Goal: Information Seeking & Learning: Learn about a topic

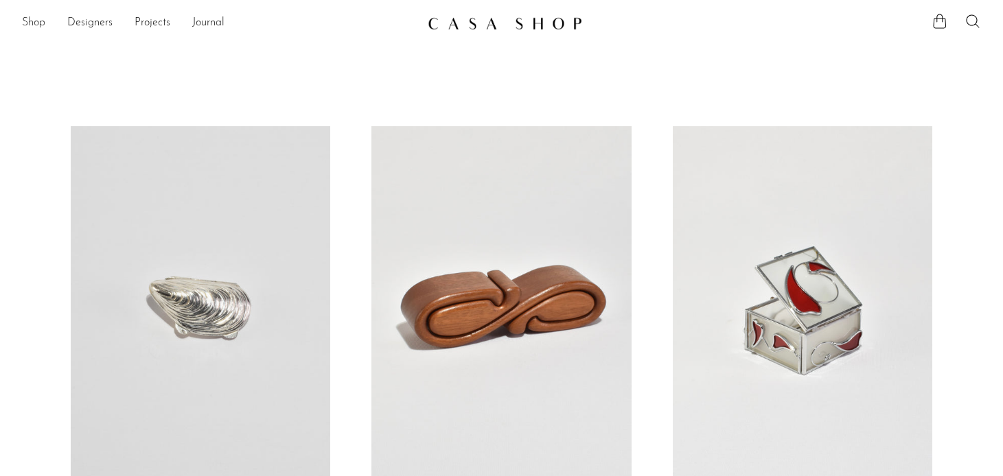
click at [32, 21] on link "Shop" at bounding box center [33, 23] width 23 height 18
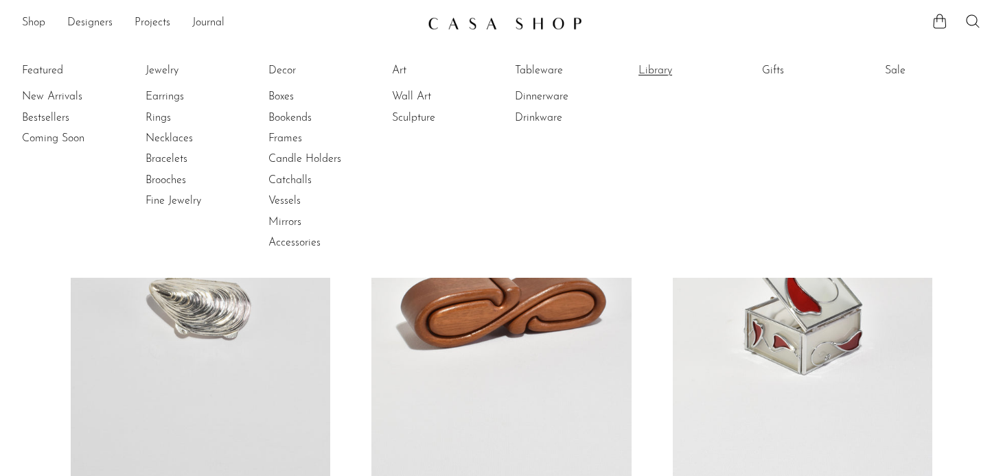
click at [645, 68] on link "Library" at bounding box center [689, 70] width 103 height 15
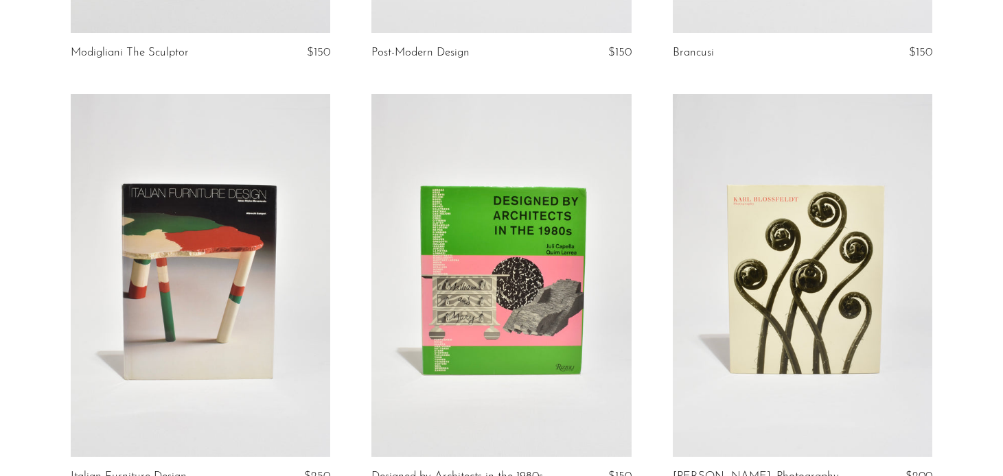
scroll to position [564, 0]
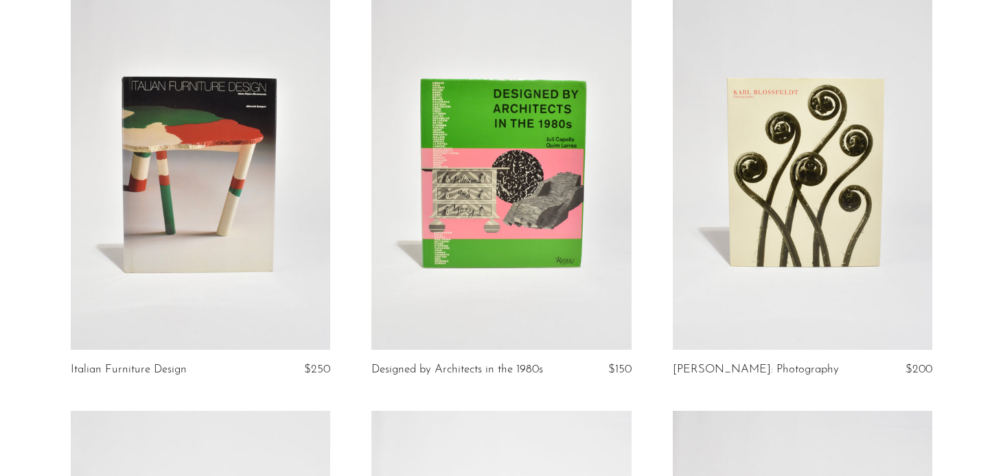
click at [179, 262] on link at bounding box center [200, 169] width 259 height 364
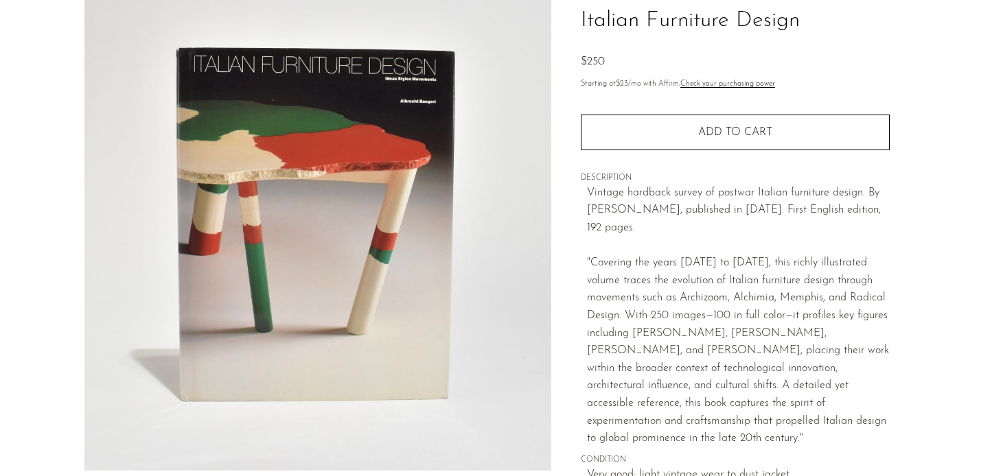
scroll to position [104, 0]
